Goal: Task Accomplishment & Management: Use online tool/utility

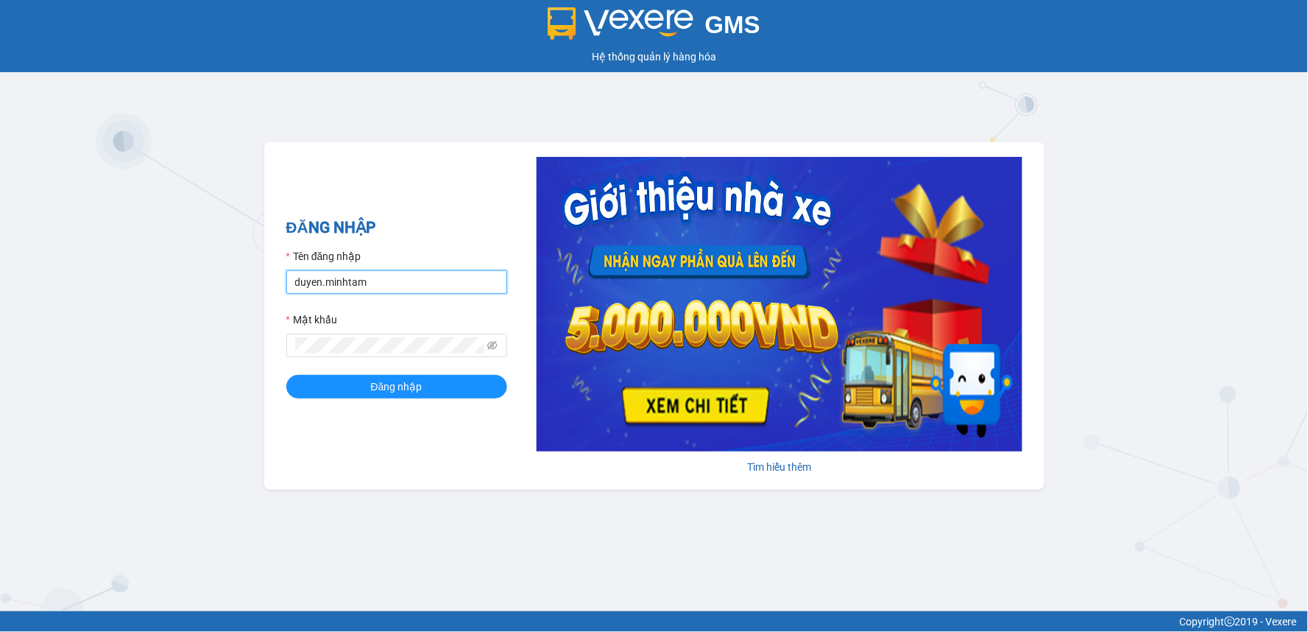
click at [403, 282] on input "duyen.minhtam" at bounding box center [396, 282] width 221 height 24
type input "d"
type input "kimthuy.minhtam"
click at [286, 375] on button "Đăng nhập" at bounding box center [396, 387] width 221 height 24
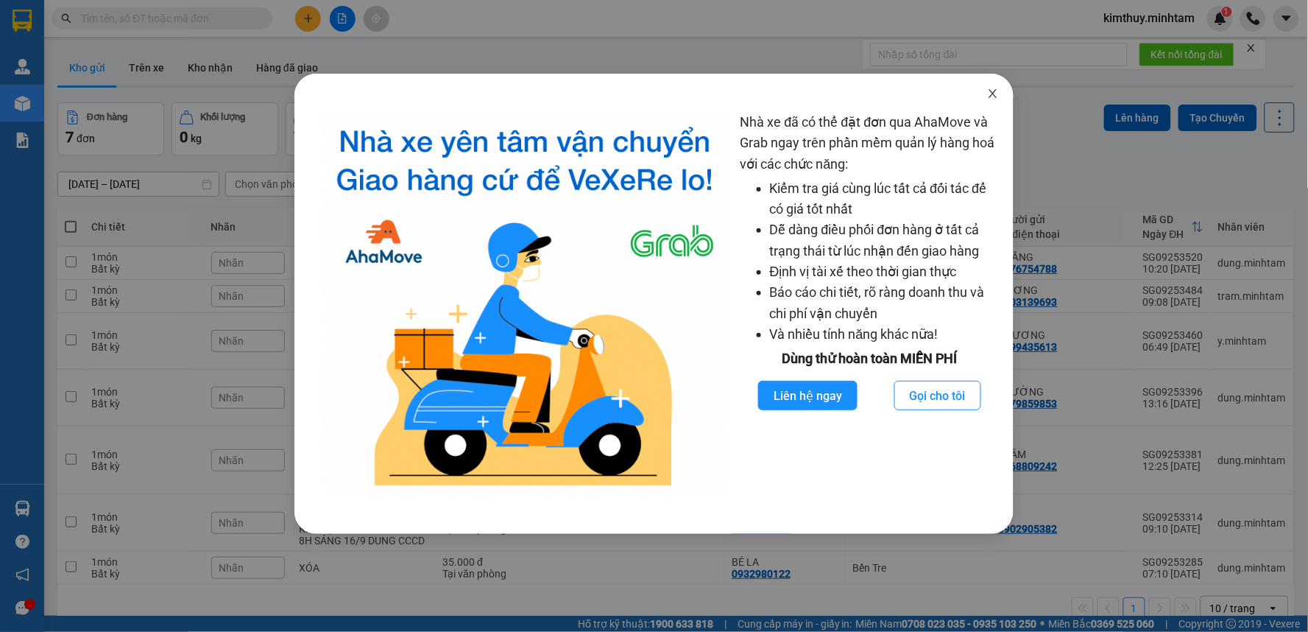
click at [997, 99] on icon "close" at bounding box center [993, 94] width 12 height 12
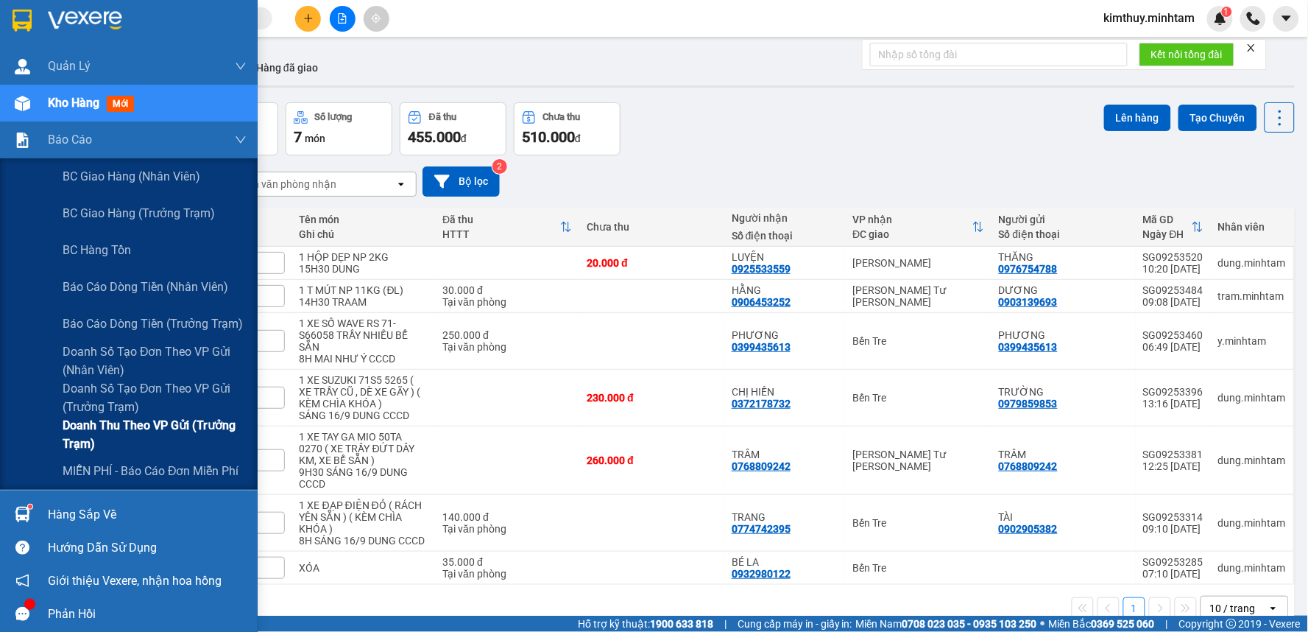
click at [166, 420] on span "Doanh thu theo VP gửi (Trưởng Trạm)" at bounding box center [155, 434] width 184 height 37
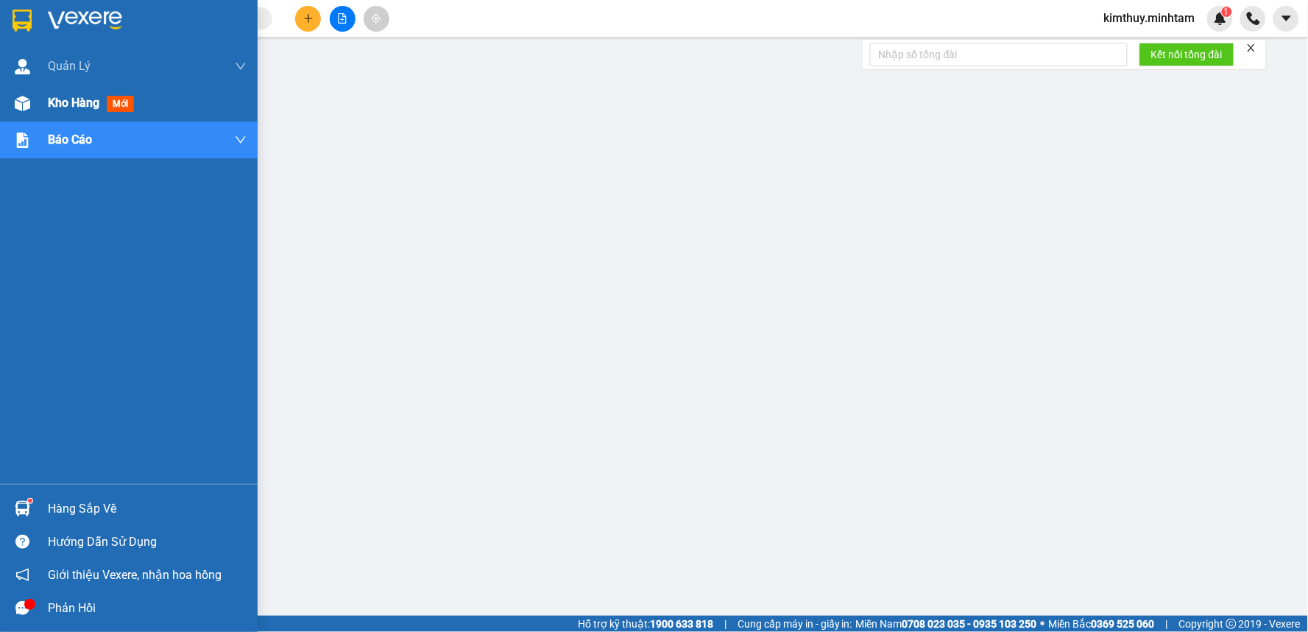
click at [68, 103] on span "Kho hàng" at bounding box center [74, 103] width 52 height 14
